Goal: Task Accomplishment & Management: Complete application form

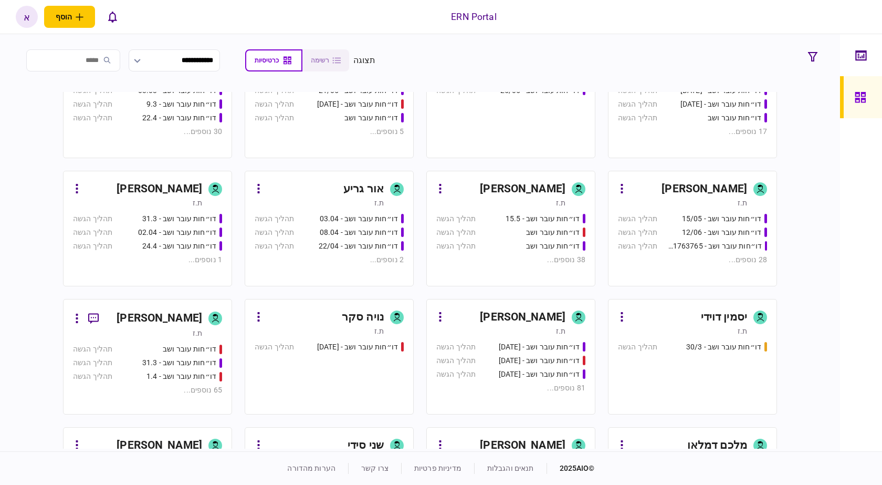
scroll to position [263, 0]
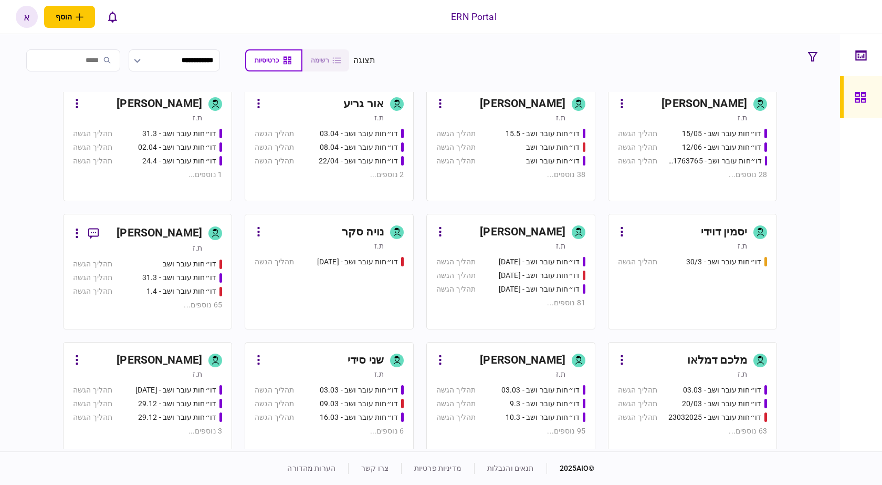
click at [557, 370] on div "ת.ז" at bounding box center [560, 374] width 9 height 11
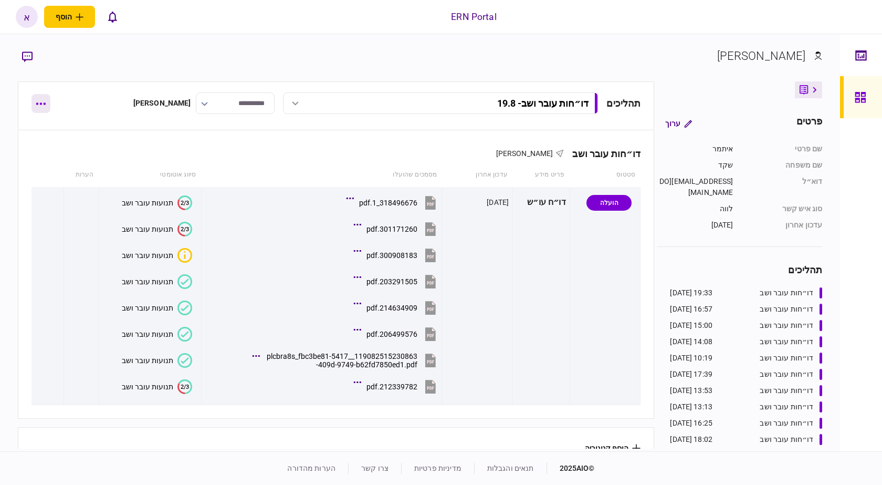
click at [41, 100] on button "button" at bounding box center [41, 103] width 19 height 19
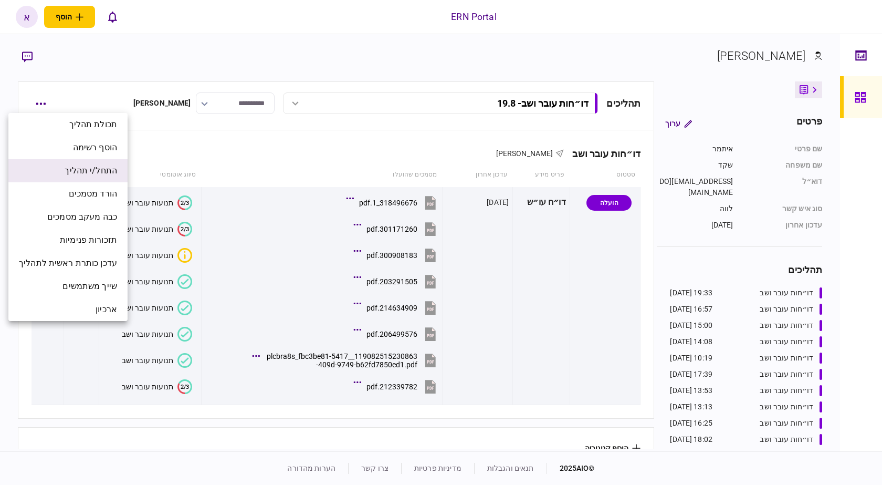
click at [75, 169] on span "התחל/י תהליך" at bounding box center [91, 170] width 53 height 13
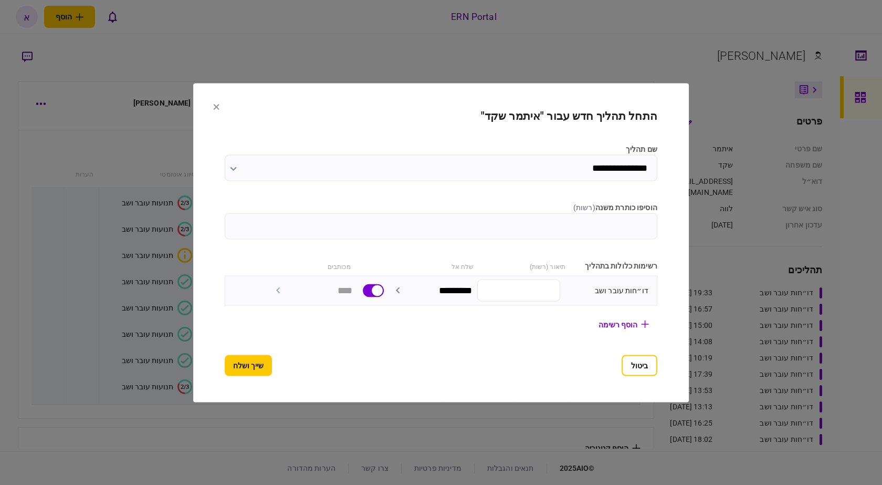
click at [453, 213] on input "הוסיפו כותרת משנה ( רשות )" at bounding box center [441, 226] width 433 height 26
click at [457, 223] on input "הוסיפו כותרת משנה ( רשות )" at bounding box center [441, 226] width 433 height 26
type input "****"
click at [225, 371] on button "שייך ושלח" at bounding box center [248, 365] width 47 height 21
